Goal: Task Accomplishment & Management: Manage account settings

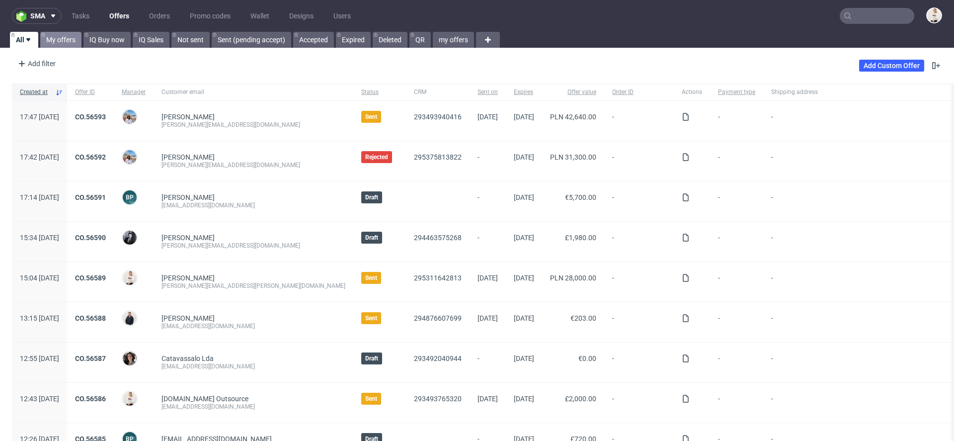
click at [72, 40] on link "My offers" at bounding box center [60, 40] width 41 height 16
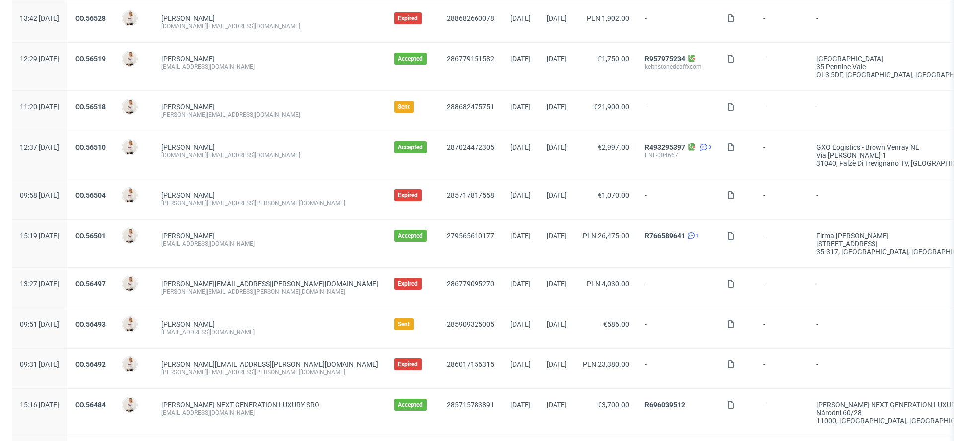
scroll to position [397, 0]
click at [106, 320] on link "CO.56493" at bounding box center [90, 322] width 31 height 8
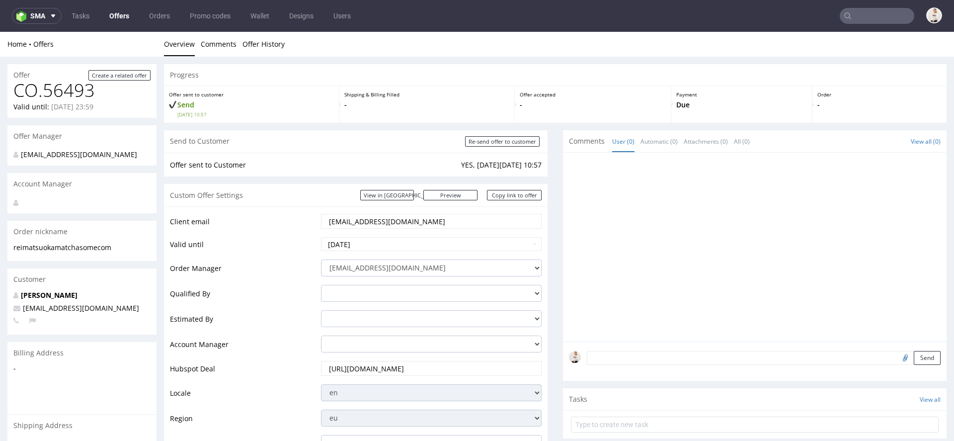
scroll to position [2, 0]
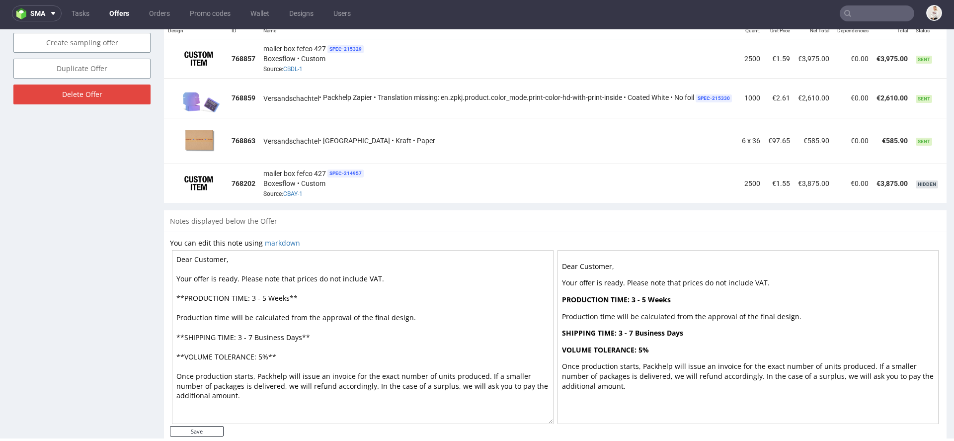
click at [858, 314] on p "Production time will be calculated from the approval of the final design." at bounding box center [748, 317] width 373 height 10
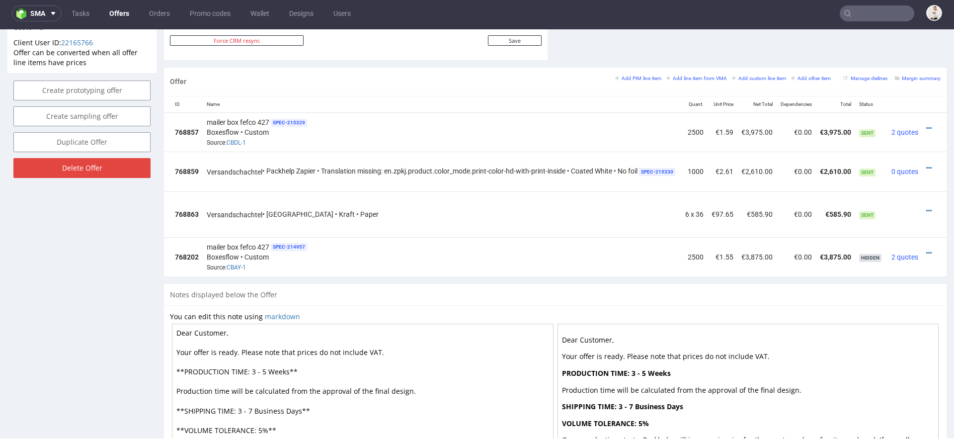
scroll to position [0, 69]
click at [926, 164] on icon at bounding box center [928, 167] width 5 height 7
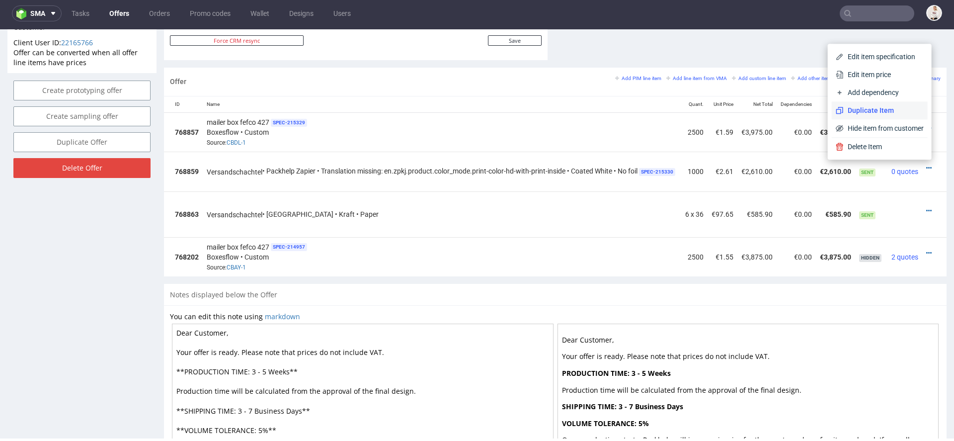
click at [900, 116] on li "Duplicate Item" at bounding box center [880, 110] width 96 height 18
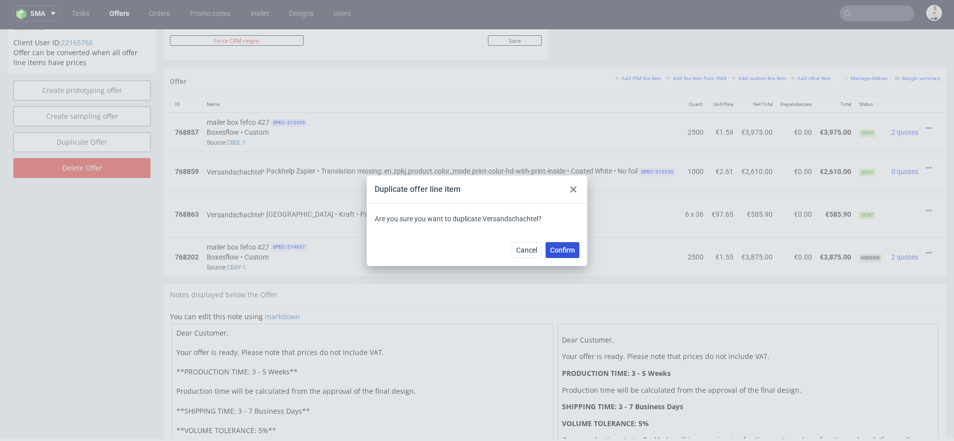
click at [573, 251] on span "Confirm" at bounding box center [562, 249] width 25 height 7
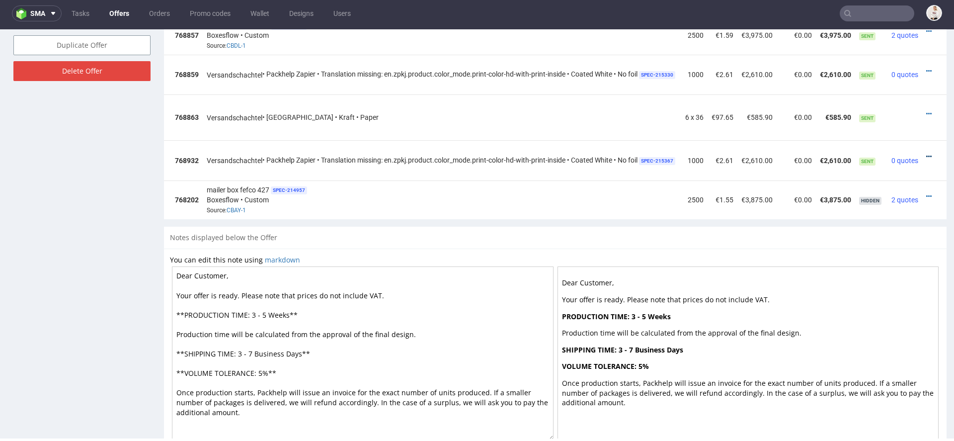
click at [926, 153] on icon at bounding box center [928, 156] width 5 height 7
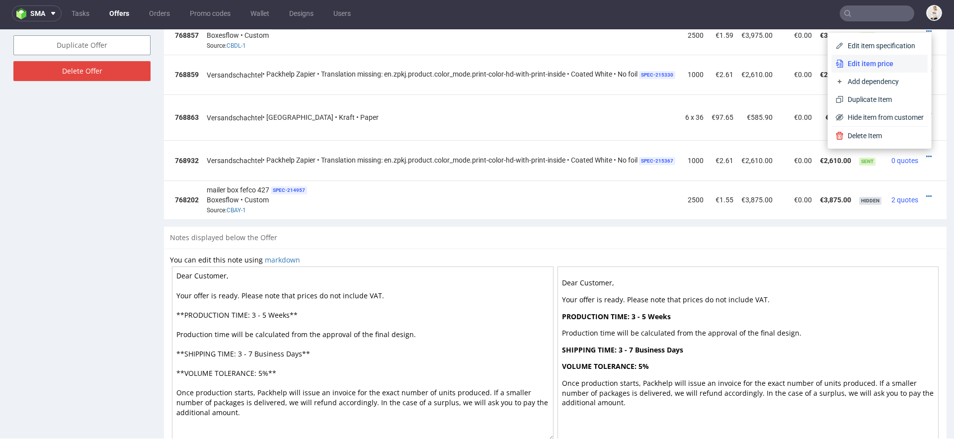
click at [873, 62] on span "Edit item price" at bounding box center [884, 64] width 80 height 10
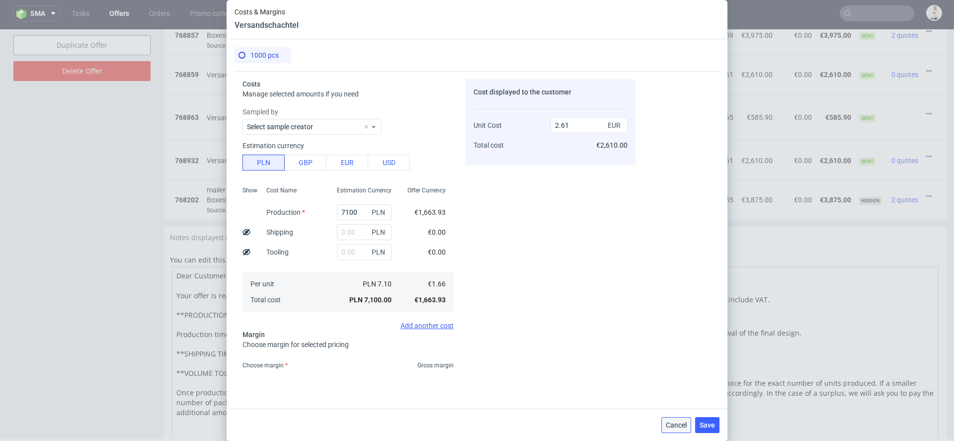
click at [675, 427] on span "Cancel" at bounding box center [676, 424] width 21 height 7
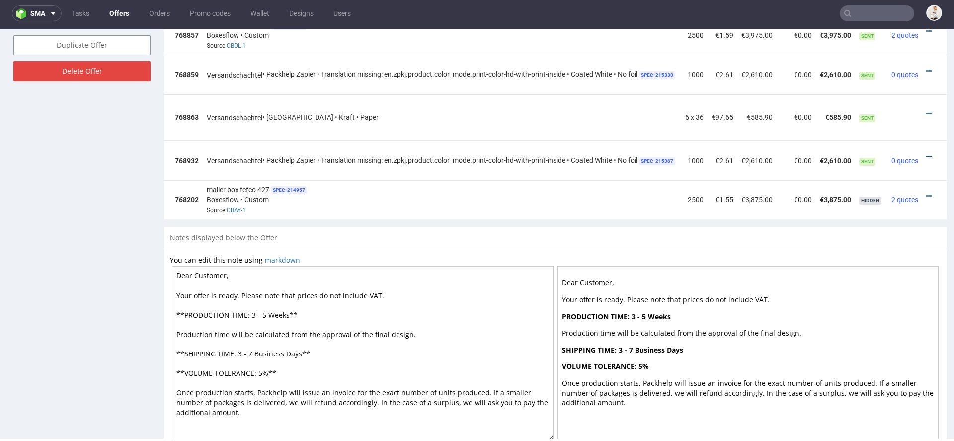
click at [926, 154] on icon at bounding box center [928, 156] width 5 height 7
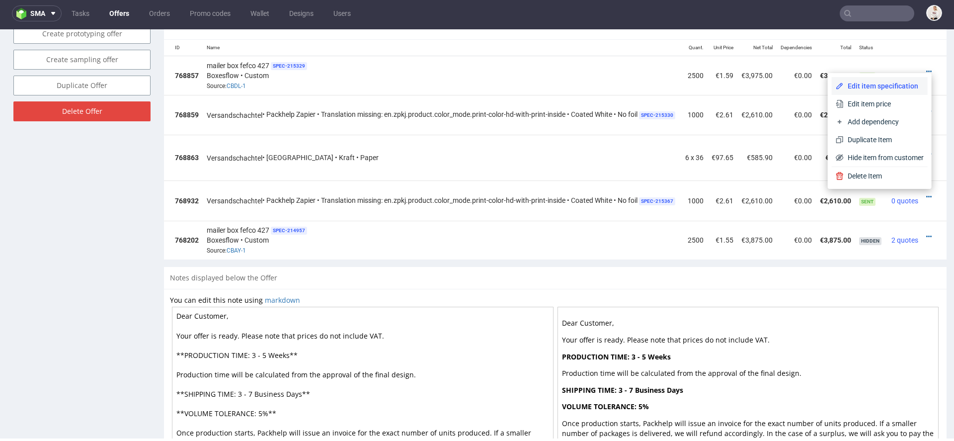
scroll to position [611, 0]
click at [875, 82] on span "Edit item specification" at bounding box center [884, 87] width 80 height 10
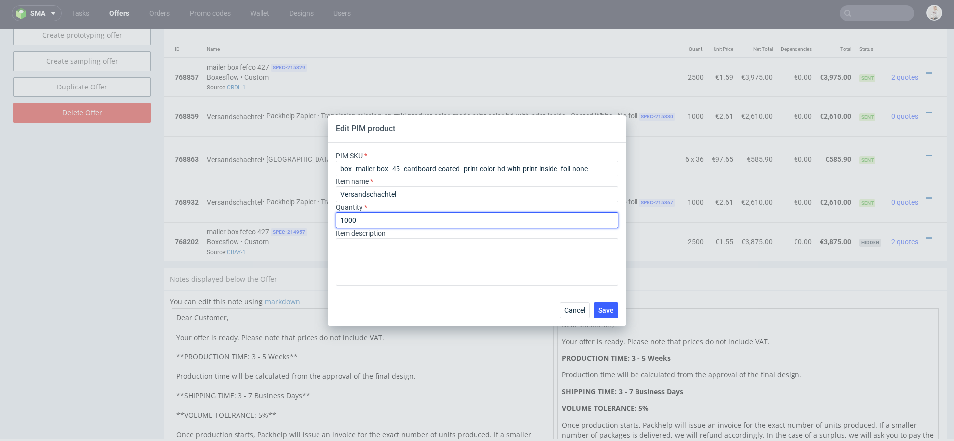
drag, startPoint x: 343, startPoint y: 220, endPoint x: 324, endPoint y: 220, distance: 18.9
click at [324, 220] on div "Edit PIM product PIM SKU box--mailer-box--45--cardboard-coated--print-color-hd-…" at bounding box center [477, 220] width 954 height 441
type input "2000"
click at [624, 313] on div "Cancel Save" at bounding box center [477, 310] width 298 height 32
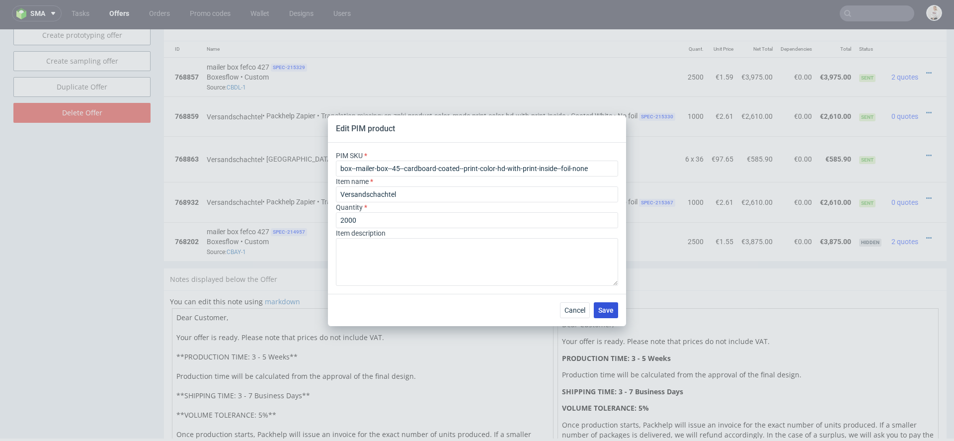
click at [613, 312] on span "Save" at bounding box center [605, 310] width 15 height 7
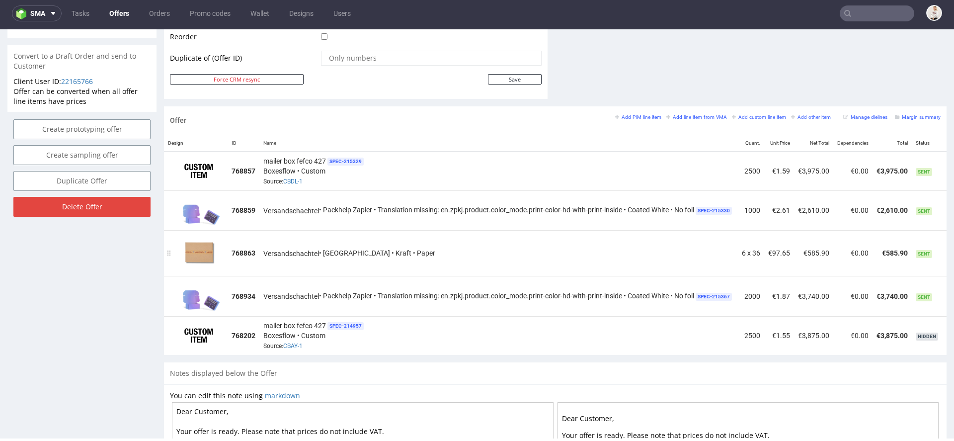
scroll to position [524, 0]
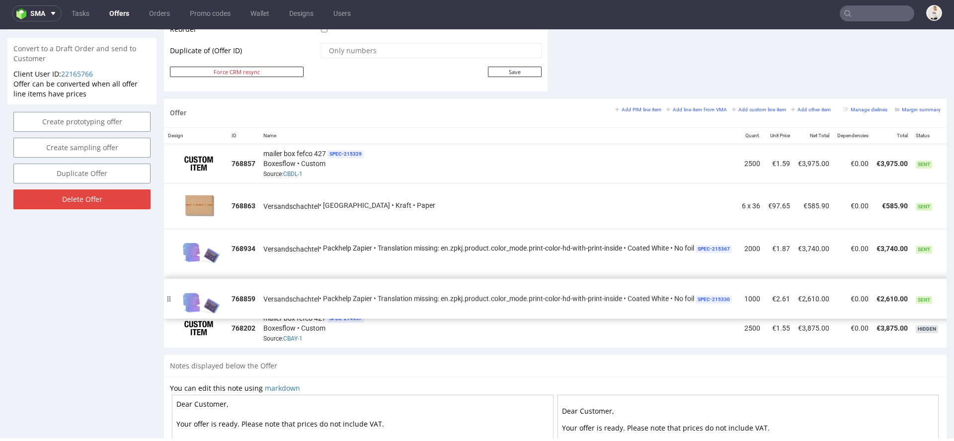
drag, startPoint x: 171, startPoint y: 204, endPoint x: 171, endPoint y: 300, distance: 95.4
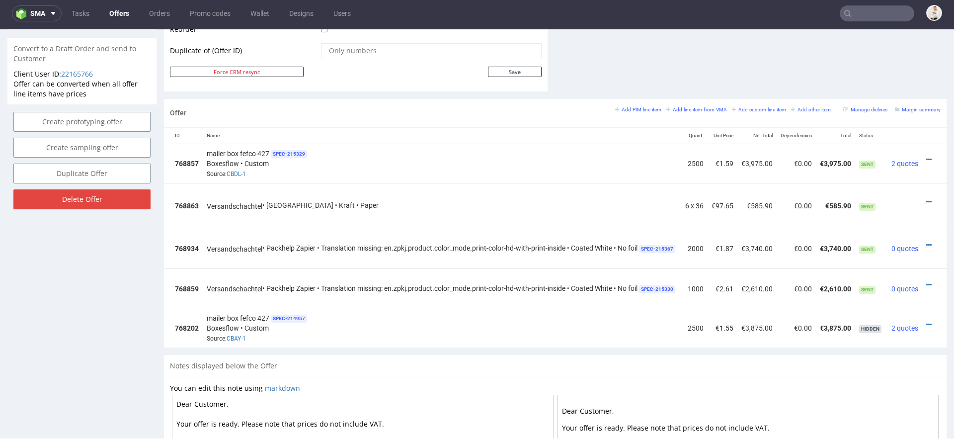
scroll to position [0, 69]
click at [926, 241] on icon at bounding box center [928, 244] width 5 height 7
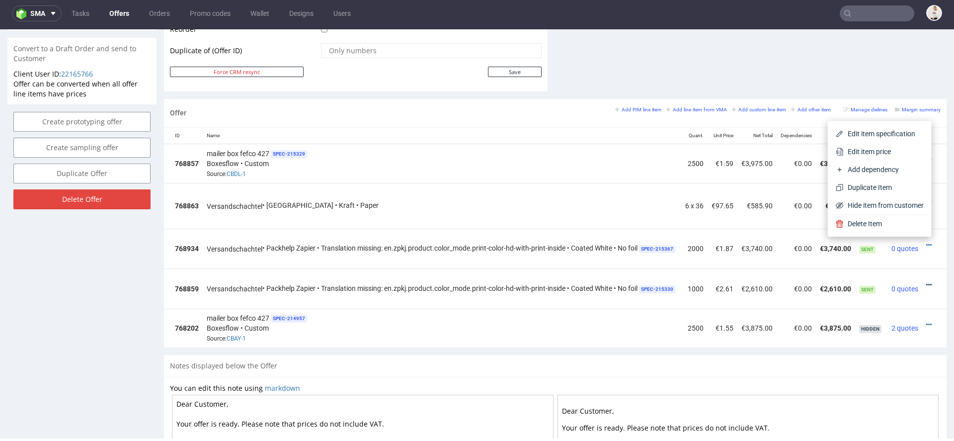
click at [926, 282] on icon at bounding box center [928, 284] width 5 height 7
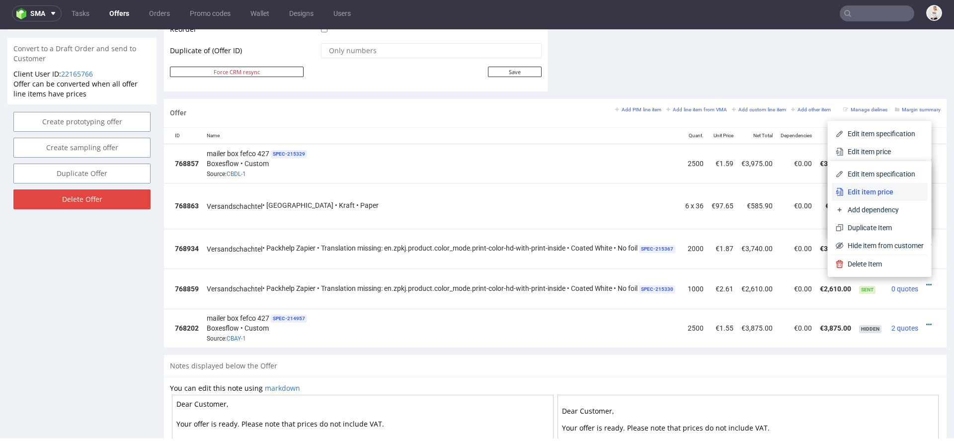
click at [863, 196] on li "Edit item price" at bounding box center [880, 192] width 96 height 18
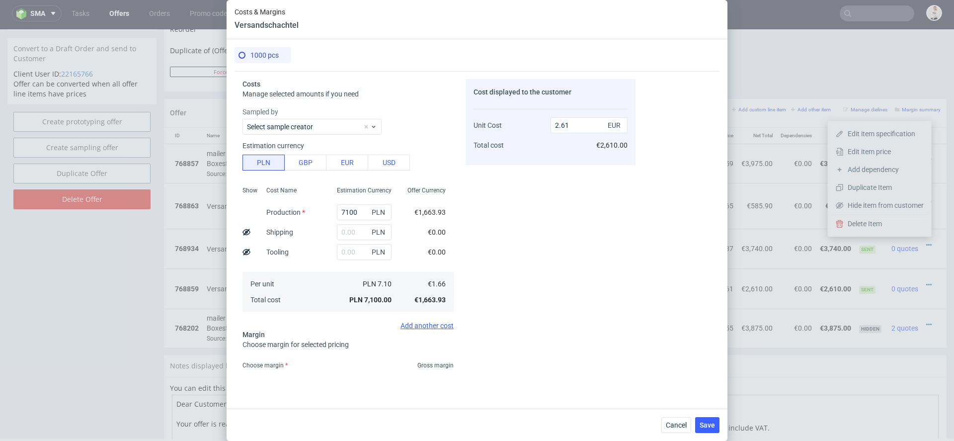
click at [678, 411] on div "Cancel Save" at bounding box center [477, 424] width 501 height 32
click at [678, 424] on span "Cancel" at bounding box center [676, 424] width 21 height 7
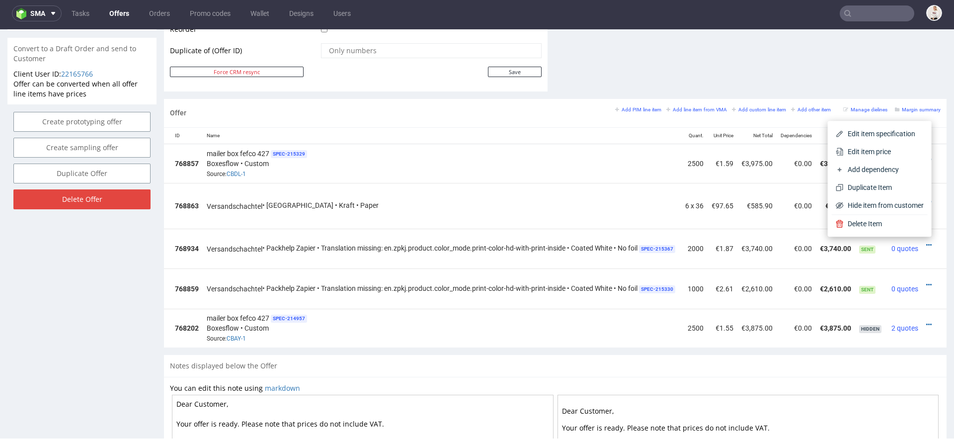
click at [926, 242] on div at bounding box center [931, 245] width 10 height 10
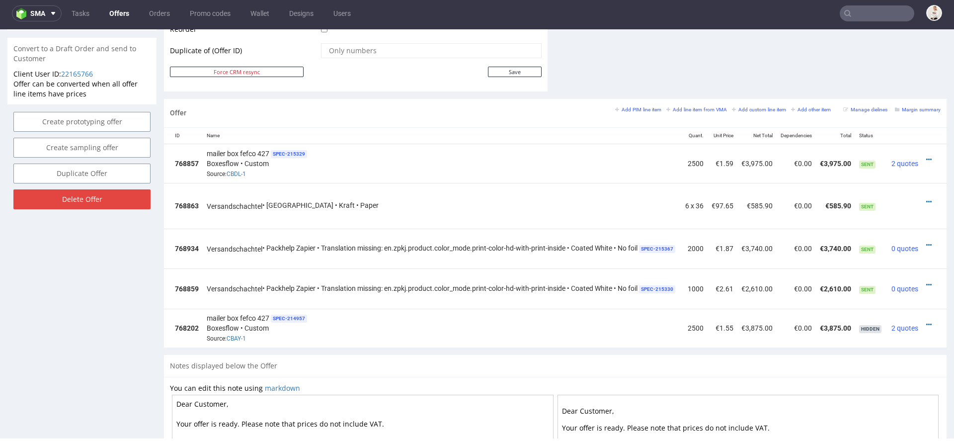
click at [926, 240] on div at bounding box center [931, 245] width 10 height 10
click at [926, 241] on icon at bounding box center [928, 244] width 5 height 7
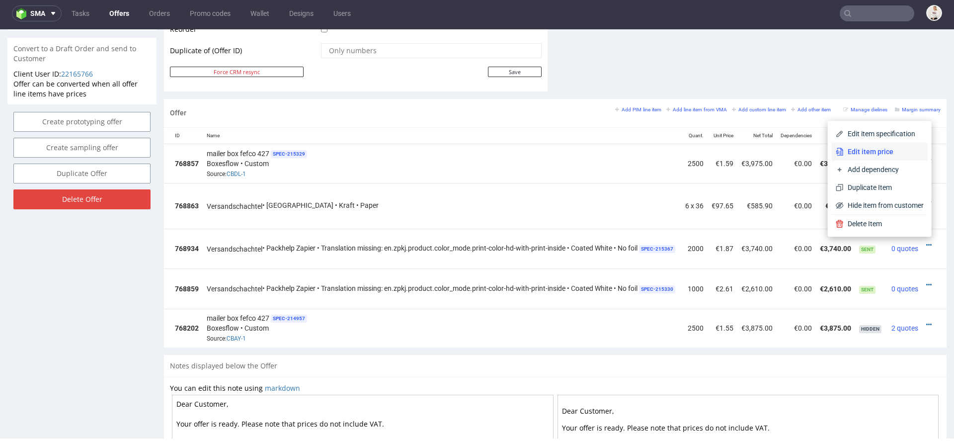
click at [886, 153] on span "Edit item price" at bounding box center [884, 152] width 80 height 10
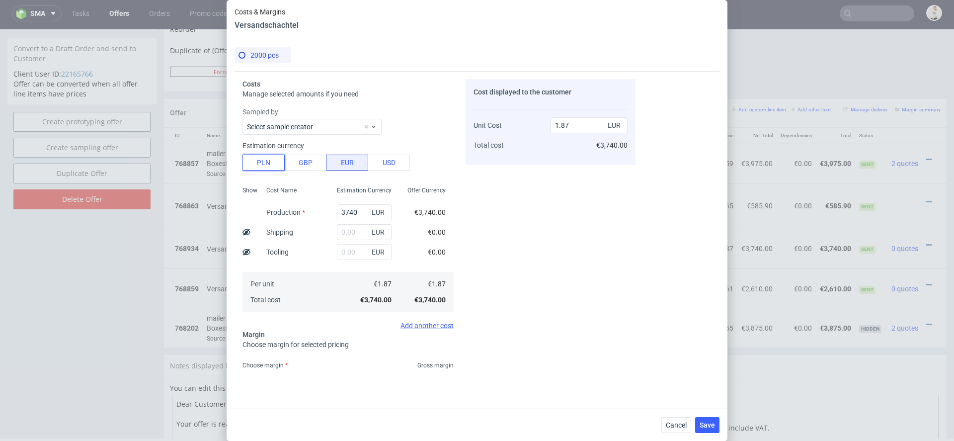
click at [269, 159] on button "PLN" at bounding box center [263, 163] width 42 height 16
type input "0.44"
drag, startPoint x: 360, startPoint y: 212, endPoint x: 232, endPoint y: 211, distance: 128.7
click at [232, 211] on div "2000 pcs Costs Manage selected amounts if you need Sampled by Select sample cre…" at bounding box center [477, 223] width 501 height 369
type input "102"
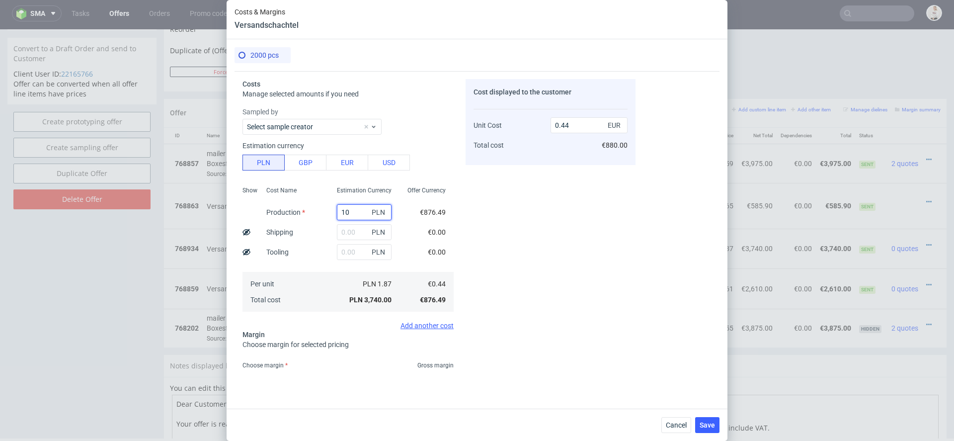
type input "0"
type input "10240"
type input "1.2"
type input "10240"
click at [512, 223] on div "Cost displayed to the customer Unit Cost Total cost 1.2 EUR €2,400.00" at bounding box center [551, 224] width 170 height 290
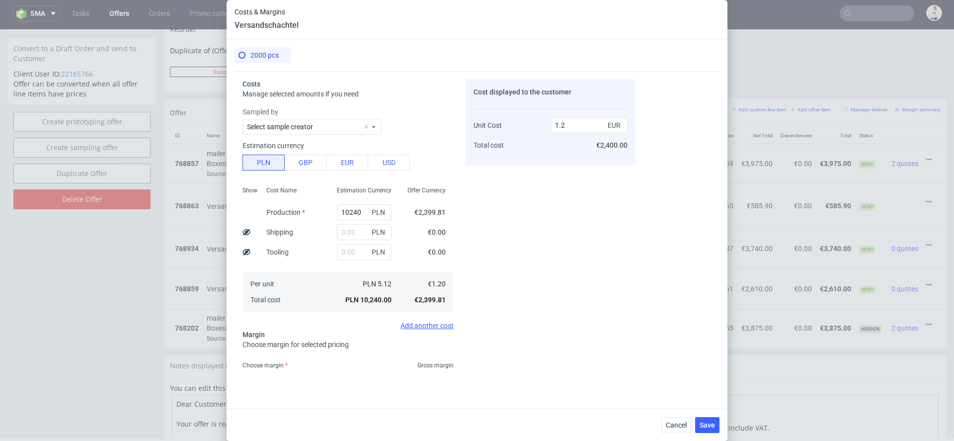
scroll to position [74, 0]
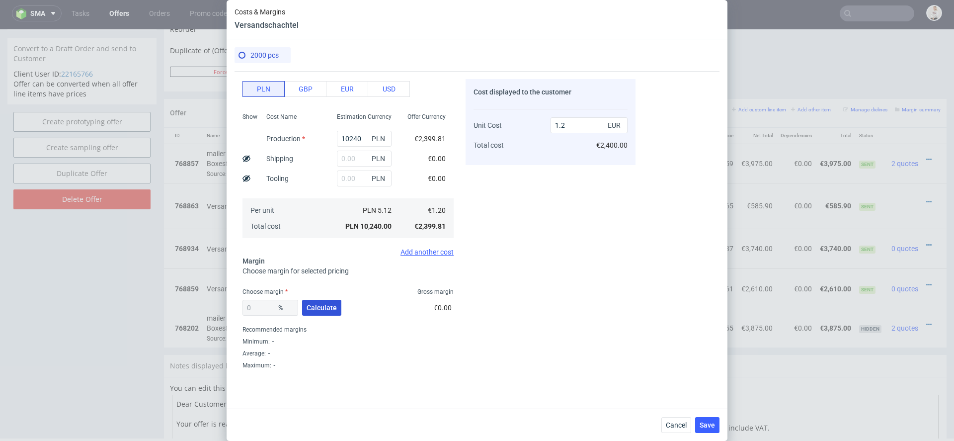
click at [322, 307] on span "Calculate" at bounding box center [322, 307] width 30 height 7
type input "33.52"
type input "1.8"
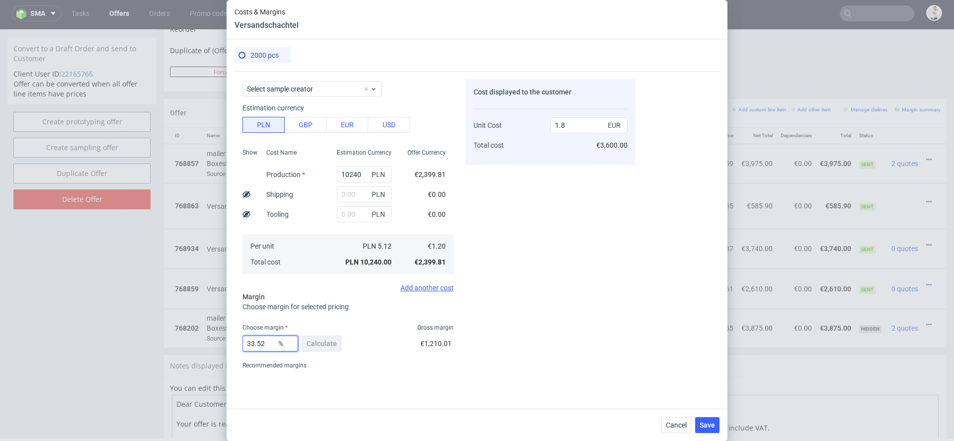
drag, startPoint x: 270, startPoint y: 344, endPoint x: 187, endPoint y: 339, distance: 82.6
click at [187, 339] on div "Costs & Margins Versandschachtel 2000 pcs Costs Manage selected amounts if you …" at bounding box center [477, 220] width 954 height 441
type input "35"
type input "1.85"
type input "36"
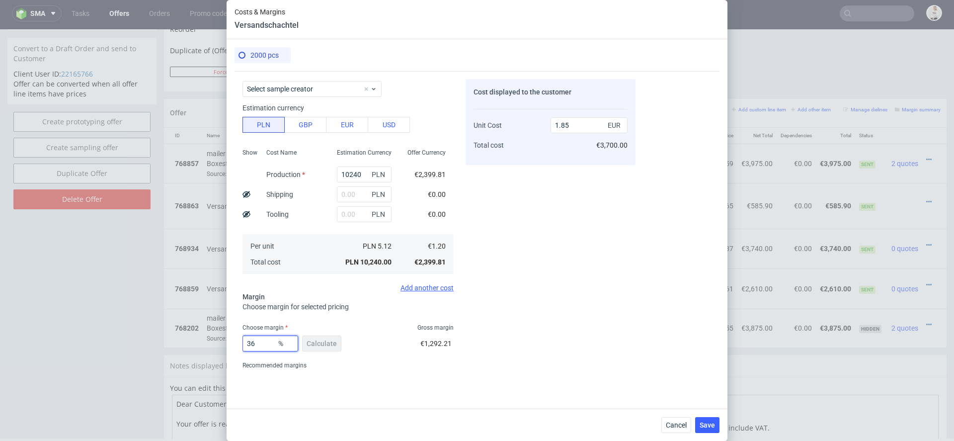
type input "1.87"
type input "36"
click at [340, 363] on div "Recommended margins" at bounding box center [347, 365] width 211 height 12
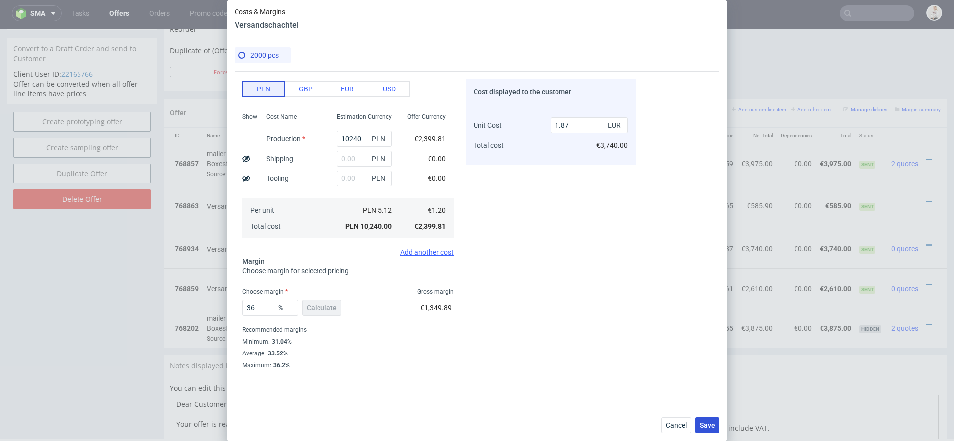
click at [710, 423] on span "Save" at bounding box center [707, 424] width 15 height 7
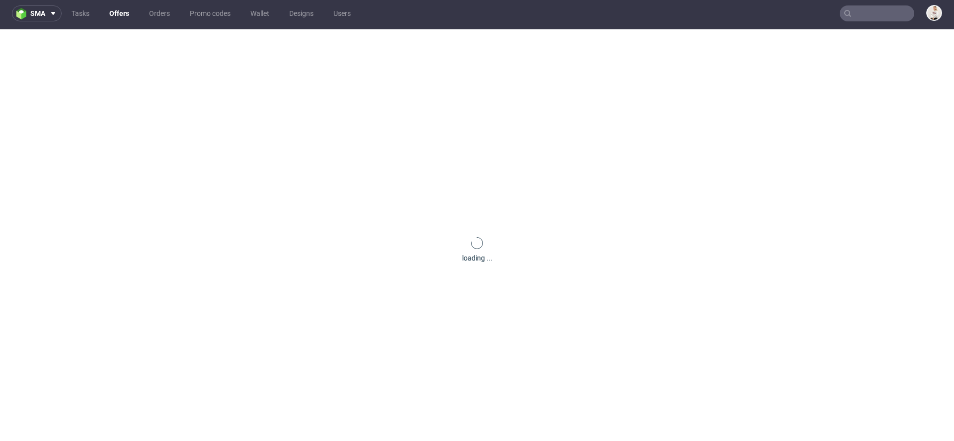
scroll to position [0, 0]
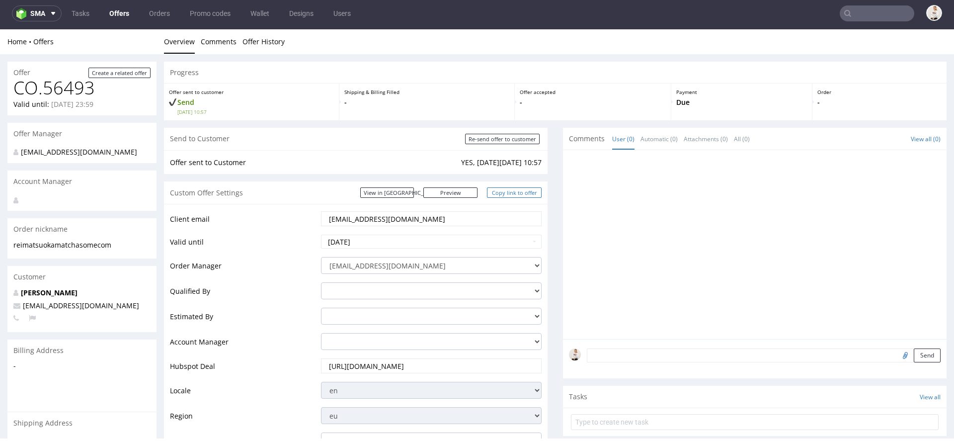
click at [516, 191] on link "Copy link to offer" at bounding box center [514, 192] width 55 height 10
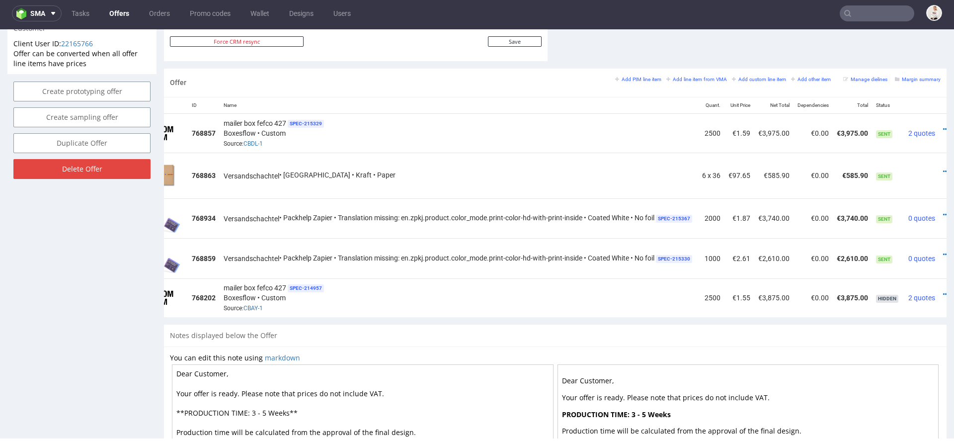
scroll to position [0, 42]
